Goal: Task Accomplishment & Management: Use online tool/utility

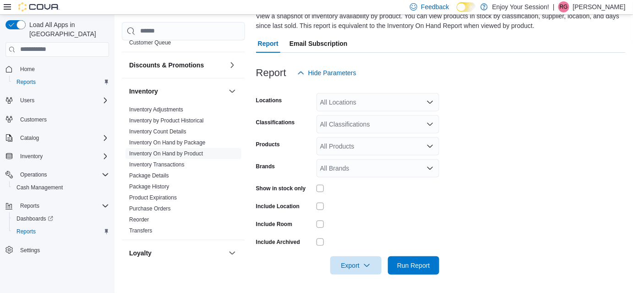
scroll to position [438, 0]
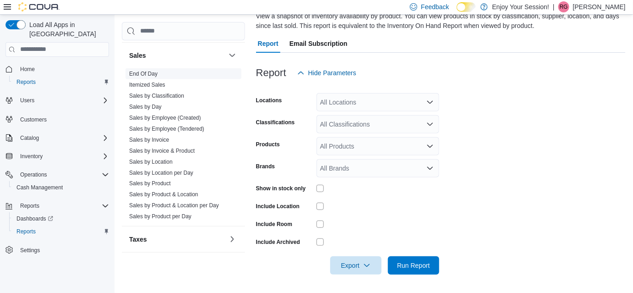
click at [141, 71] on link "End Of Day" at bounding box center [143, 74] width 28 height 6
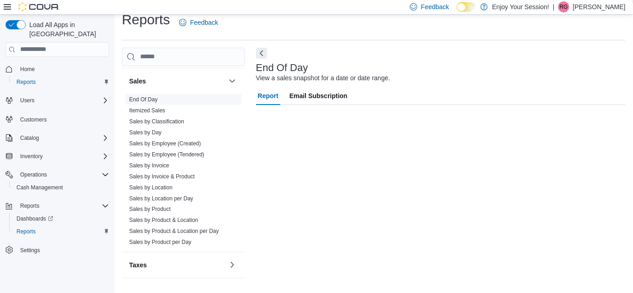
scroll to position [11, 0]
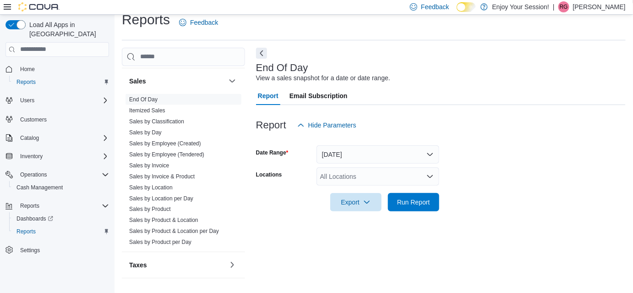
click at [414, 173] on div "All Locations" at bounding box center [378, 176] width 123 height 18
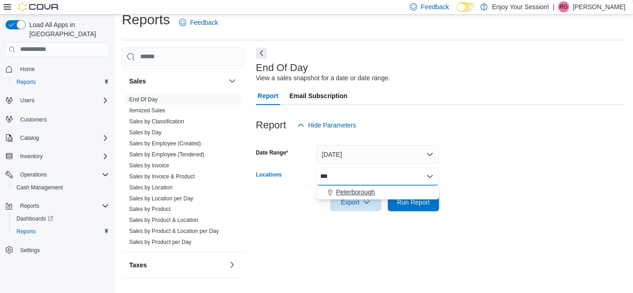
type input "***"
click at [395, 188] on div "Peterborough" at bounding box center [378, 191] width 112 height 9
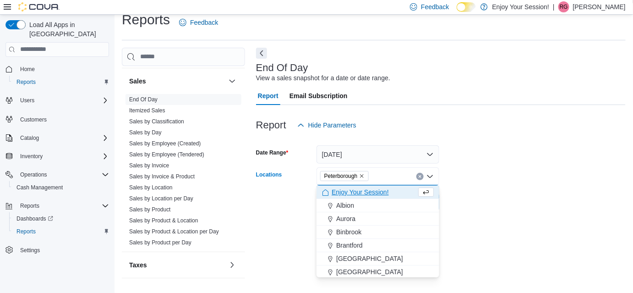
click at [486, 186] on div at bounding box center [441, 189] width 370 height 7
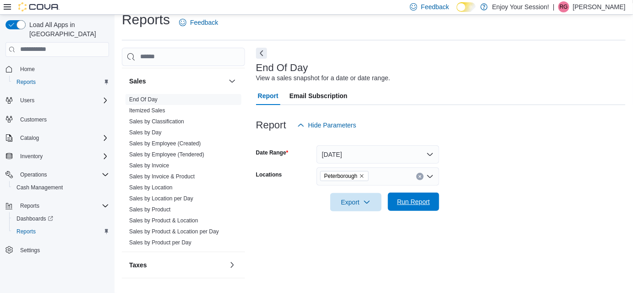
click at [402, 198] on span "Run Report" at bounding box center [413, 201] width 33 height 9
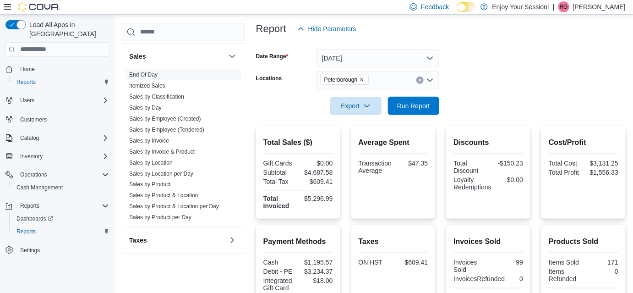
scroll to position [106, 0]
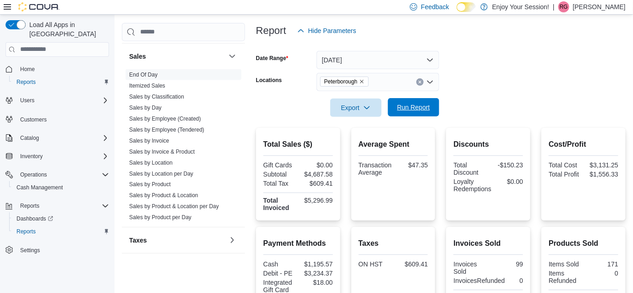
click at [417, 102] on span "Run Report" at bounding box center [414, 107] width 40 height 18
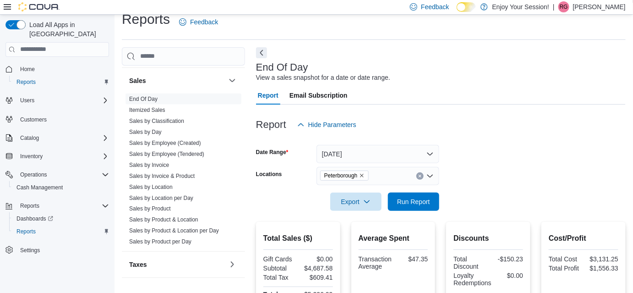
scroll to position [0, 0]
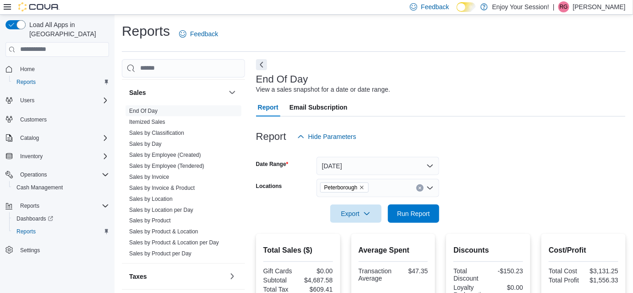
click at [448, 115] on div "Report Email Subscription" at bounding box center [441, 107] width 370 height 18
